Goal: Navigation & Orientation: Find specific page/section

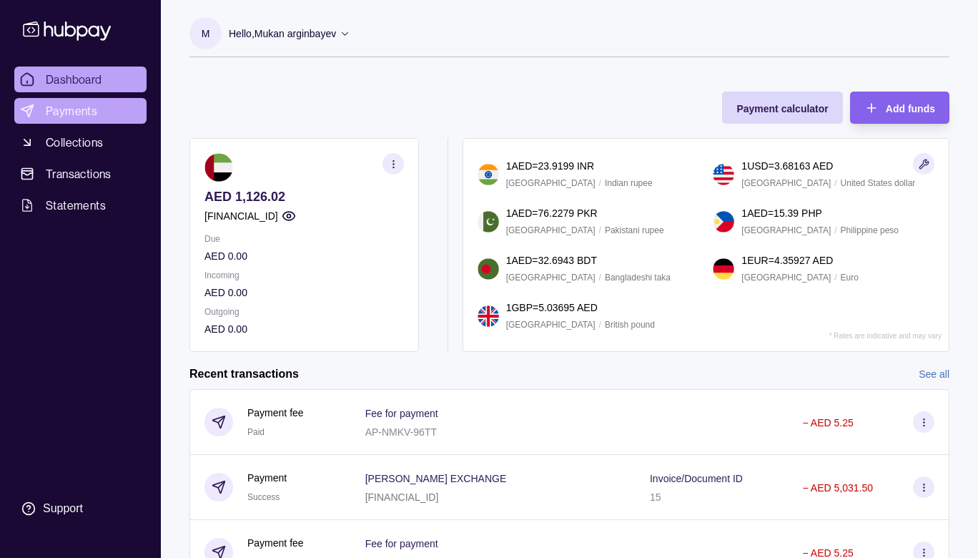
click at [90, 109] on span "Payments" at bounding box center [71, 110] width 51 height 17
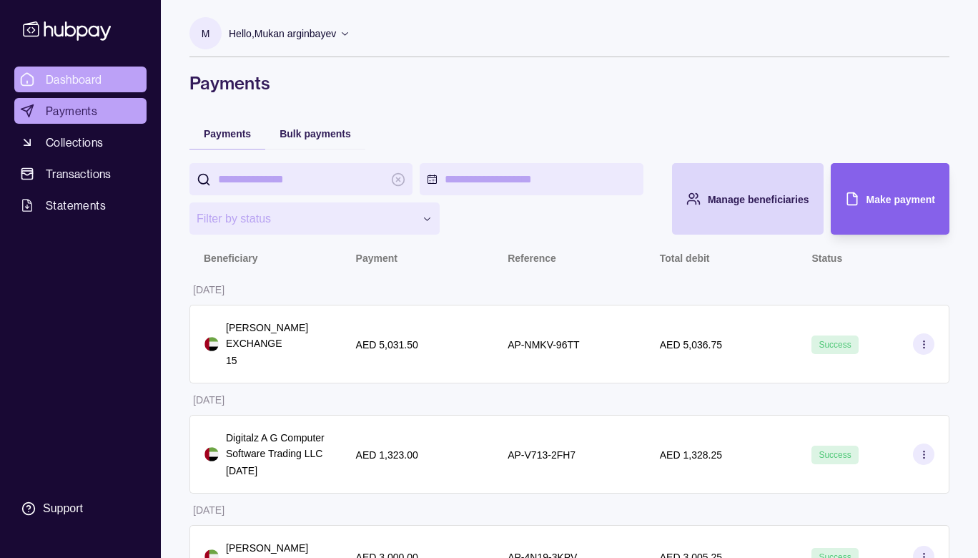
click at [103, 82] on link "Dashboard" at bounding box center [80, 79] width 132 height 26
